Goal: Task Accomplishment & Management: Use online tool/utility

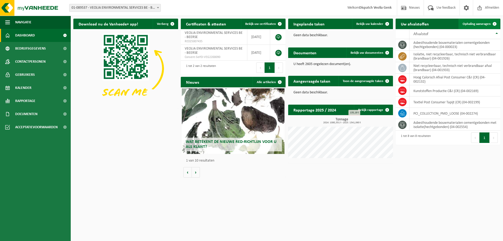
click at [475, 25] on span "Ophaling aanvragen" at bounding box center [477, 23] width 28 height 3
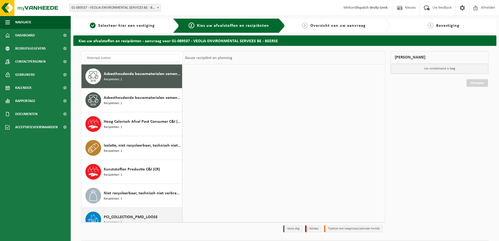
click at [115, 218] on span "PCI_COLLECTION_PMD_LOOSE" at bounding box center [131, 217] width 54 height 6
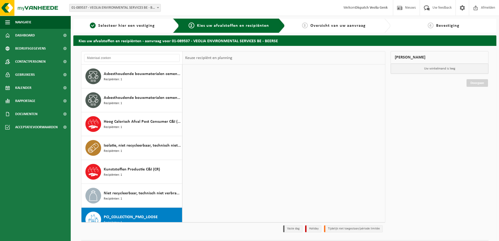
scroll to position [33, 0]
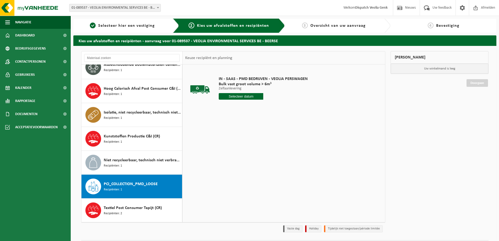
click at [246, 96] on input "text" at bounding box center [241, 96] width 45 height 7
click at [251, 143] on div "16" at bounding box center [251, 143] width 9 height 8
type input "Van 2025-10-16"
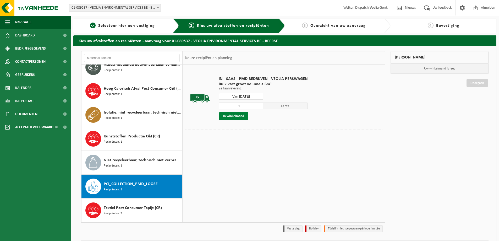
click at [240, 116] on button "In winkelmand" at bounding box center [233, 116] width 29 height 8
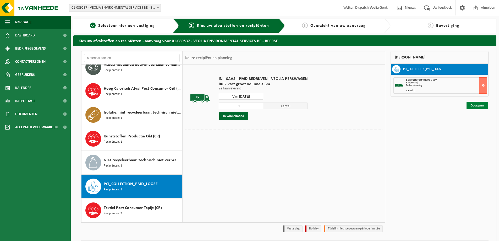
click at [474, 107] on link "Doorgaan" at bounding box center [477, 106] width 21 height 8
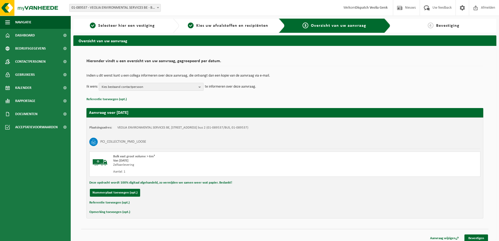
click at [201, 86] on b "button" at bounding box center [201, 86] width 5 height 7
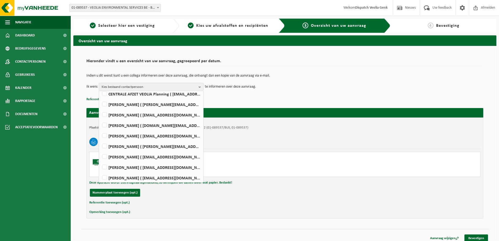
scroll to position [128, 0]
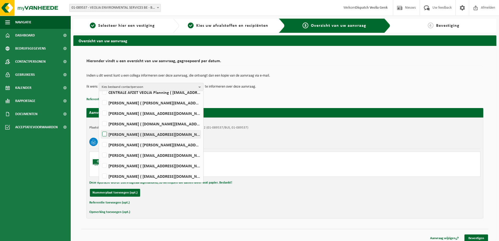
click at [117, 133] on label "Ilse Tielen ( be.ves.uc.belgium.all@veolia.com )" at bounding box center [151, 134] width 100 height 8
click at [100, 128] on input "Ilse Tielen ( be.ves.uc.belgium.all@veolia.com )" at bounding box center [100, 127] width 0 height 0
checkbox input "true"
click at [480, 237] on link "Bevestigen" at bounding box center [477, 238] width 24 height 8
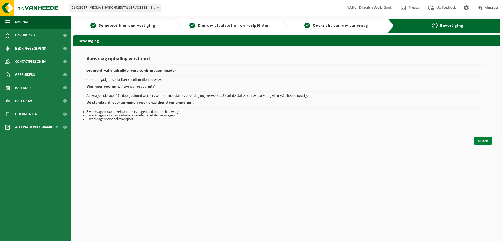
click at [482, 140] on link "Sluiten" at bounding box center [483, 141] width 18 height 8
